Goal: Check status: Check status

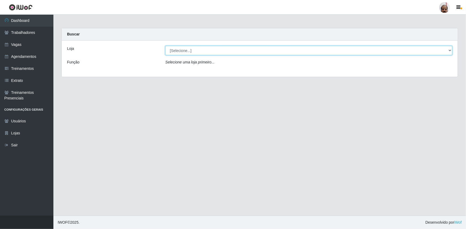
click at [449, 48] on select "[Selecione...] Mar Vermelho - Loja 05" at bounding box center [308, 50] width 287 height 9
select select "252"
click at [165, 46] on select "[Selecione...] Mar Vermelho - Loja 05" at bounding box center [308, 50] width 287 height 9
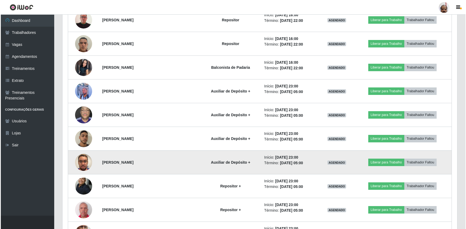
scroll to position [645, 0]
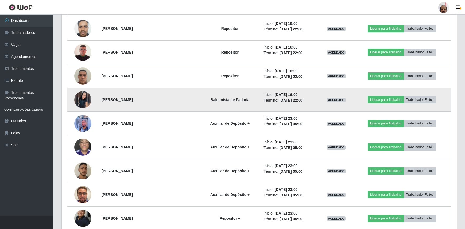
click at [86, 100] on img at bounding box center [82, 99] width 17 height 17
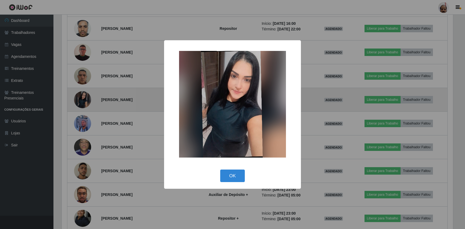
scroll to position [111, 392]
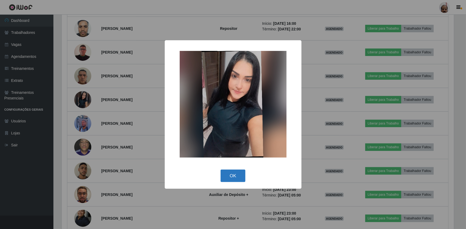
click at [227, 174] on button "OK" at bounding box center [233, 176] width 25 height 13
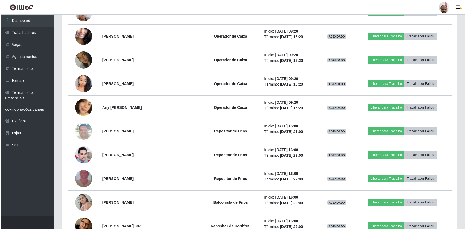
scroll to position [329, 0]
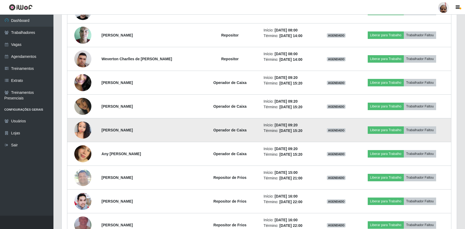
click at [79, 129] on img at bounding box center [82, 130] width 17 height 23
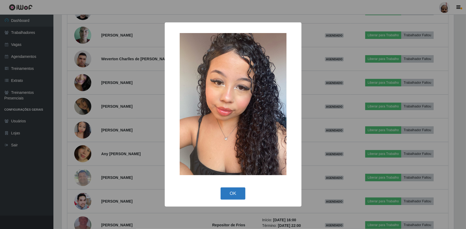
click at [233, 193] on button "OK" at bounding box center [233, 194] width 25 height 13
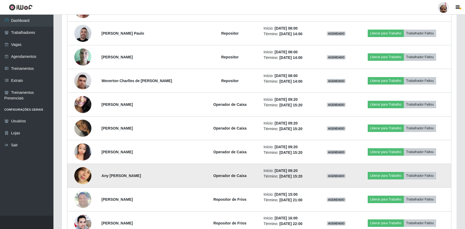
scroll to position [281, 0]
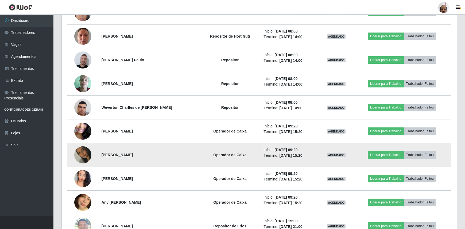
click at [83, 156] on img at bounding box center [82, 155] width 17 height 30
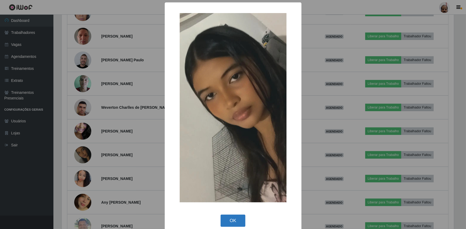
click at [229, 218] on button "OK" at bounding box center [233, 221] width 25 height 13
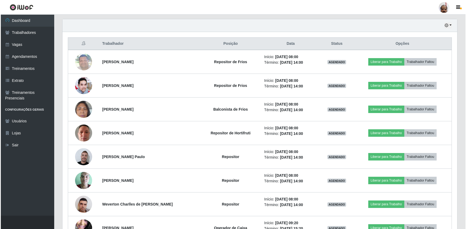
scroll to position [281, 0]
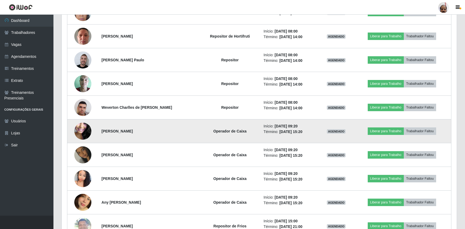
click at [81, 125] on img at bounding box center [82, 131] width 17 height 38
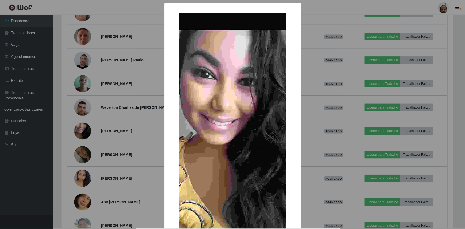
scroll to position [111, 392]
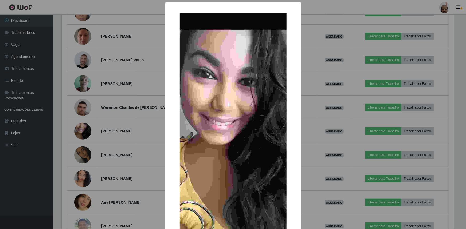
click at [330, 147] on div "× OK Cancel" at bounding box center [233, 114] width 466 height 229
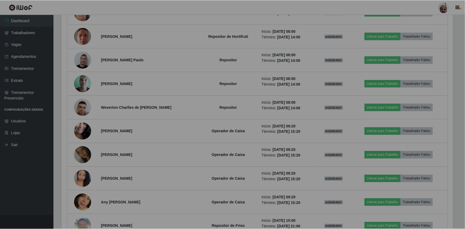
scroll to position [111, 395]
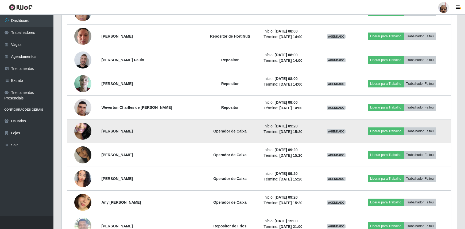
click at [78, 125] on img at bounding box center [82, 131] width 17 height 38
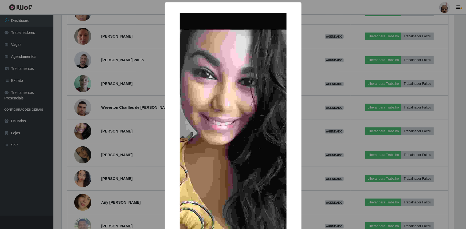
click at [349, 151] on div "× OK Cancel" at bounding box center [233, 114] width 466 height 229
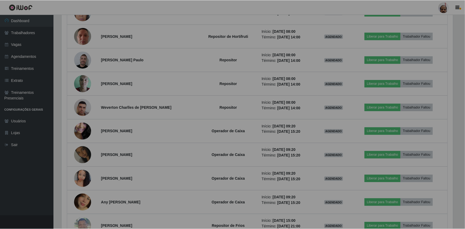
scroll to position [111, 395]
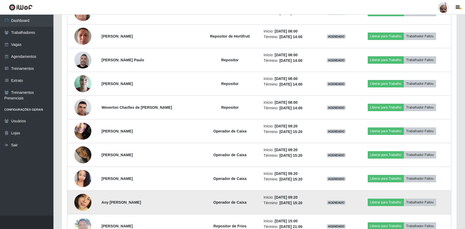
click at [86, 201] on img at bounding box center [82, 202] width 17 height 30
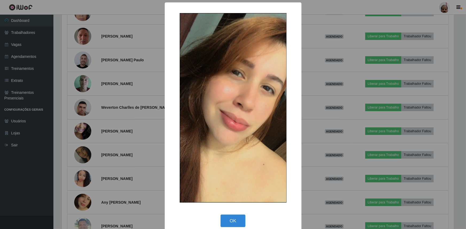
click at [327, 108] on div "× OK Cancel" at bounding box center [233, 114] width 466 height 229
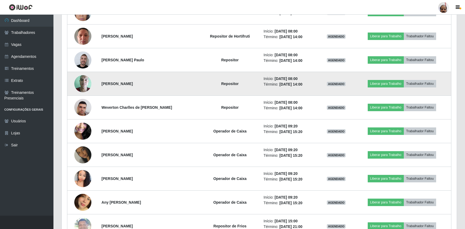
scroll to position [184, 0]
